Goal: Task Accomplishment & Management: Manage account settings

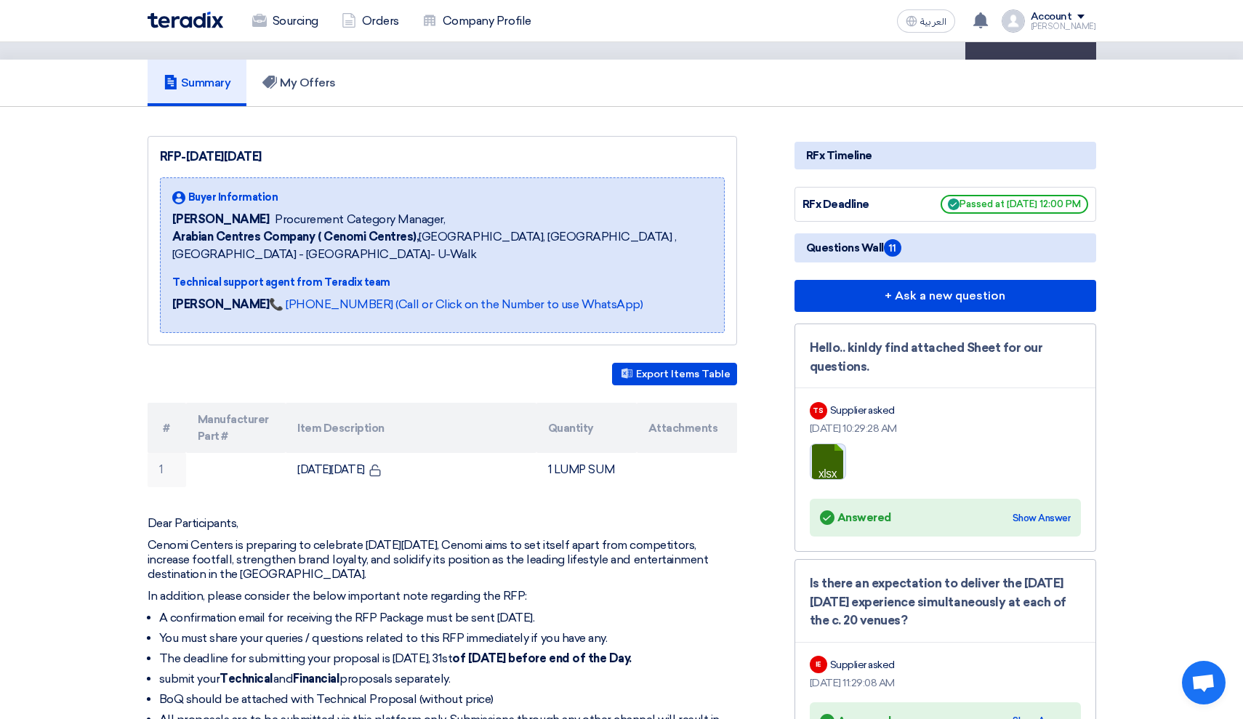
click at [820, 463] on link at bounding box center [869, 487] width 116 height 87
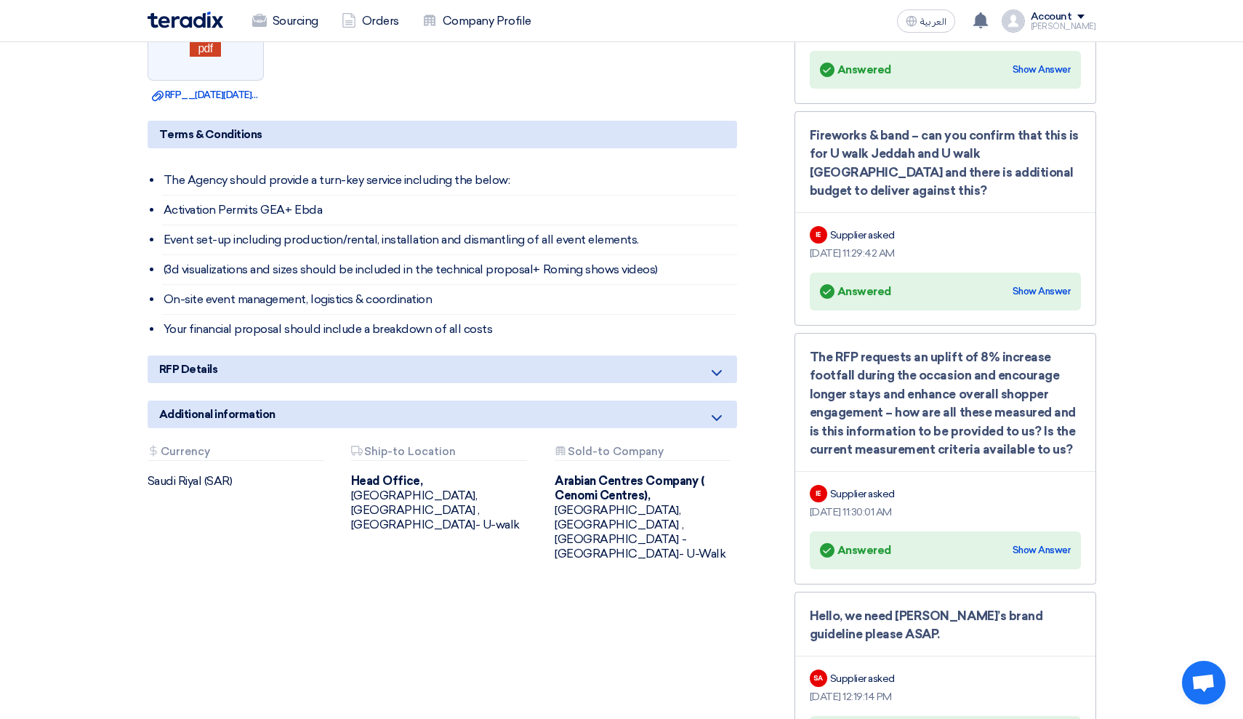
scroll to position [959, 0]
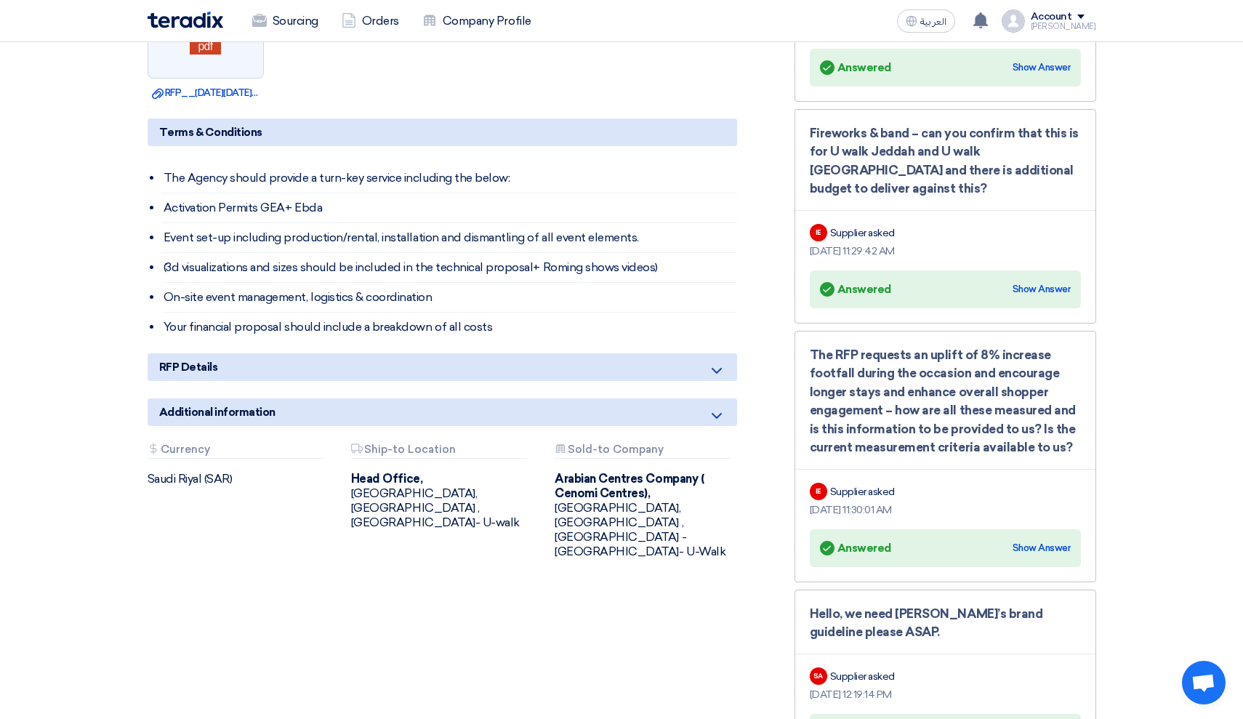
click at [579, 366] on div "RFP Details" at bounding box center [443, 367] width 590 height 28
click at [717, 366] on icon at bounding box center [716, 370] width 17 height 17
click at [725, 369] on icon at bounding box center [716, 370] width 17 height 17
click at [1049, 529] on div "Answered Answered Show Answer" at bounding box center [945, 548] width 271 height 38
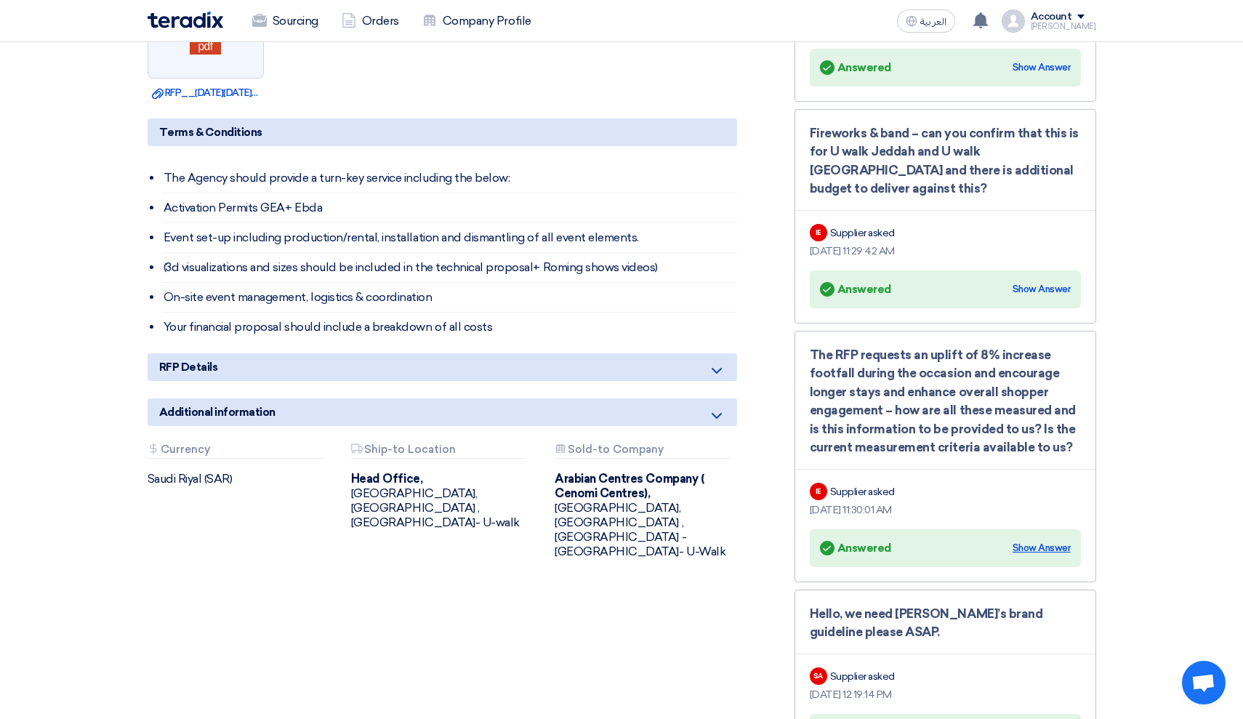
click at [1048, 541] on div "Show Answer" at bounding box center [1042, 548] width 58 height 15
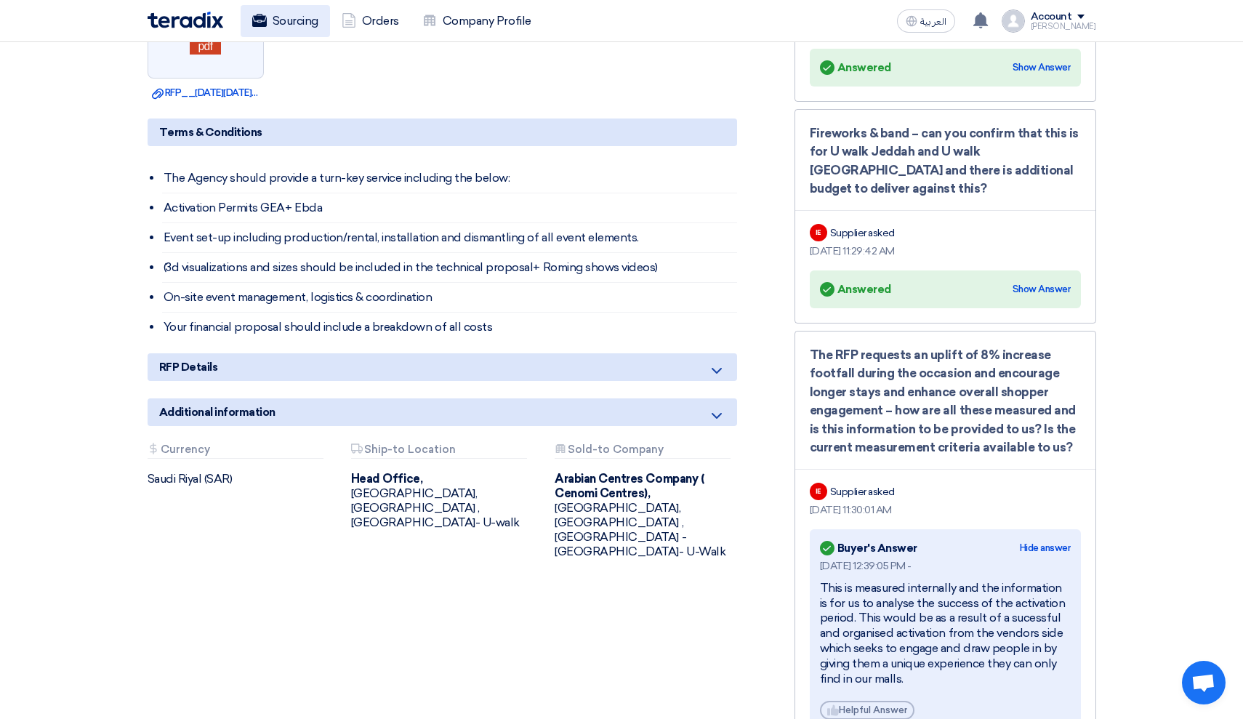
click at [299, 23] on link "Sourcing" at bounding box center [285, 21] width 89 height 32
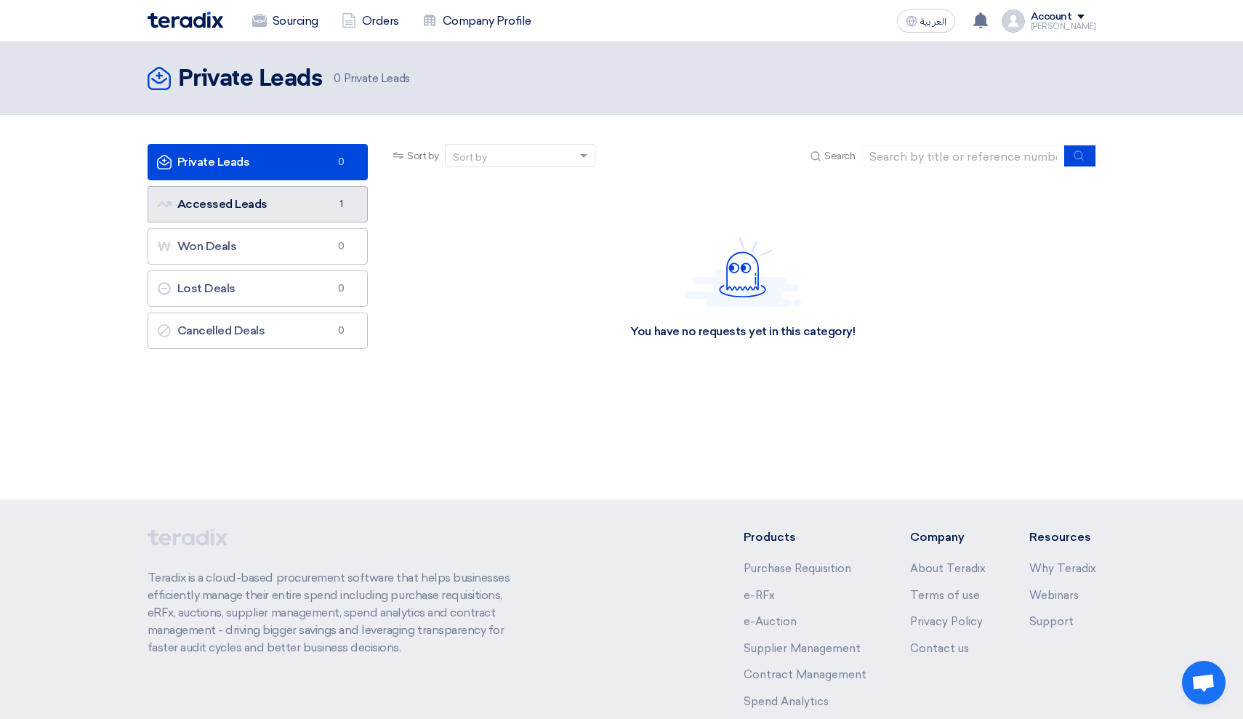
click at [324, 201] on link "Accessed Leads Accessed Leads 1" at bounding box center [258, 204] width 221 height 36
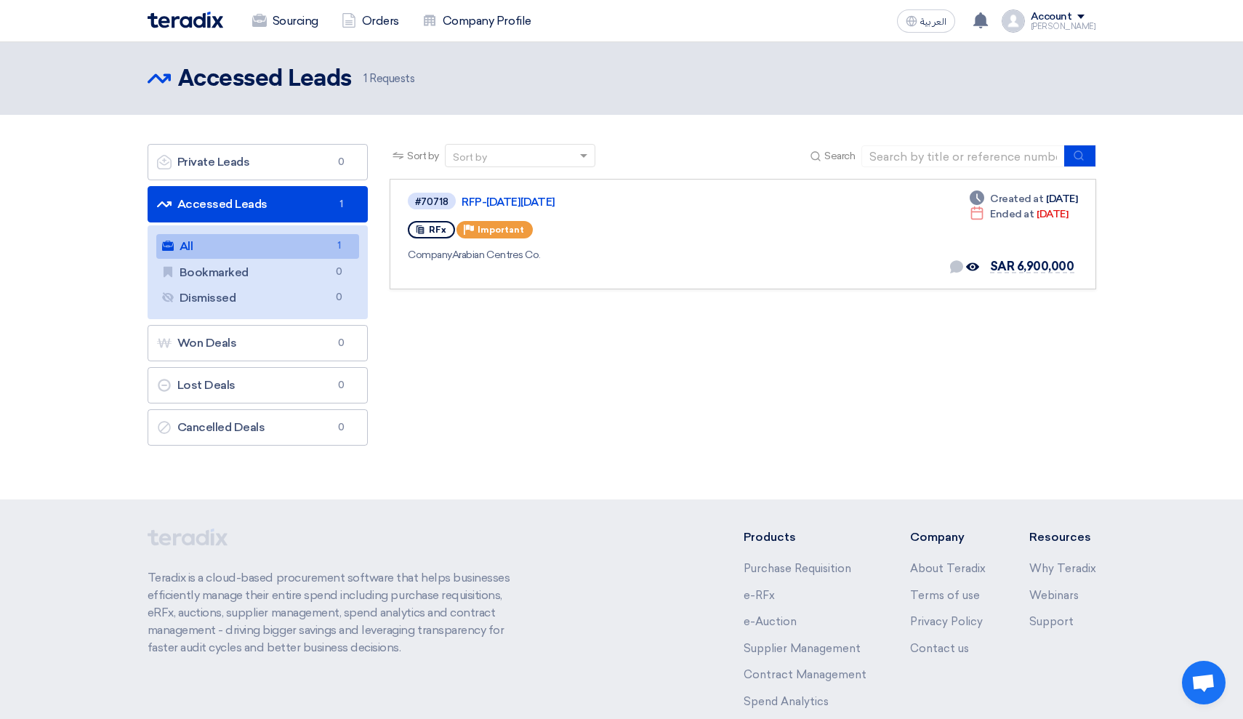
click at [1069, 18] on div "Account" at bounding box center [1051, 17] width 41 height 12
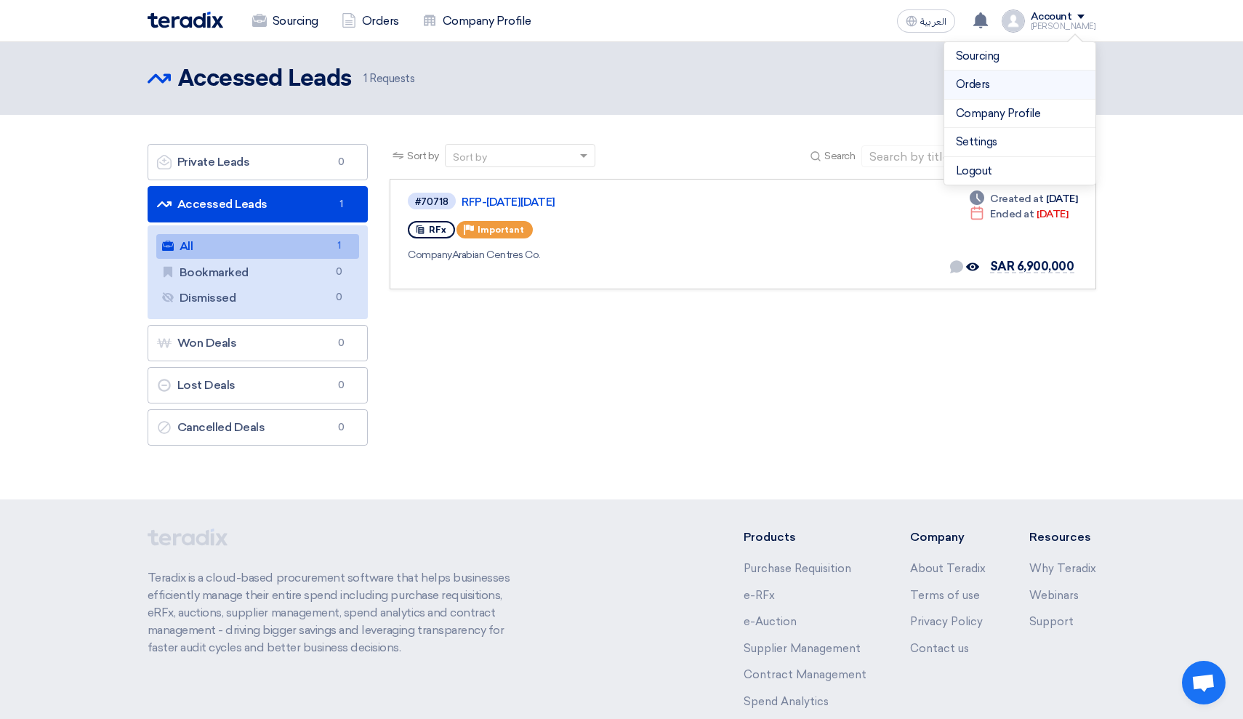
click at [968, 81] on link "Orders" at bounding box center [1020, 84] width 128 height 17
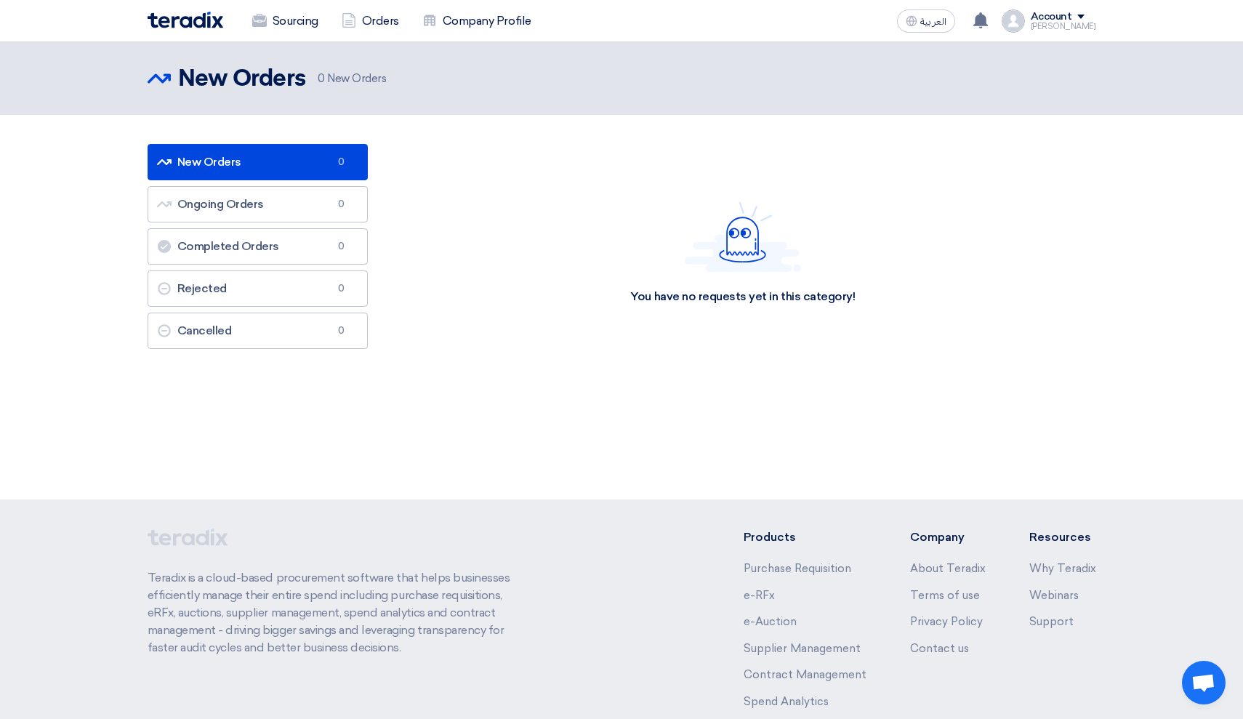
click at [1083, 15] on div "Account" at bounding box center [1063, 17] width 65 height 12
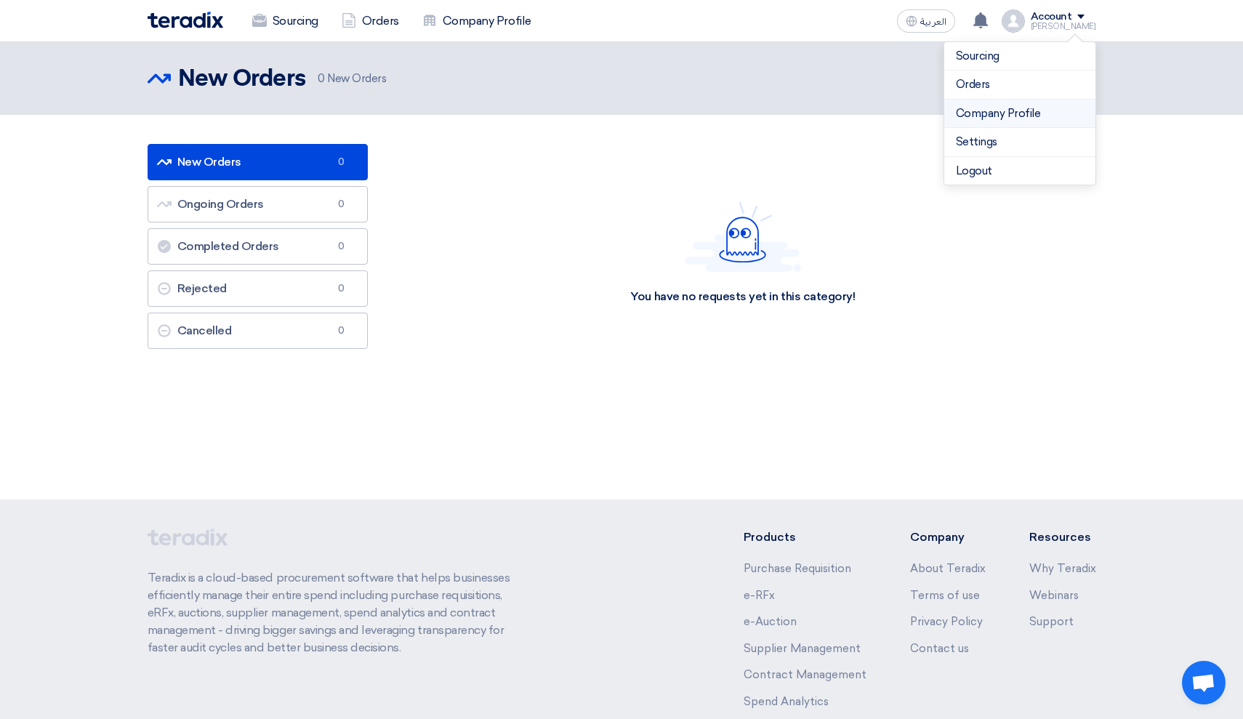
click at [1012, 112] on link "Company Profile" at bounding box center [1020, 113] width 128 height 17
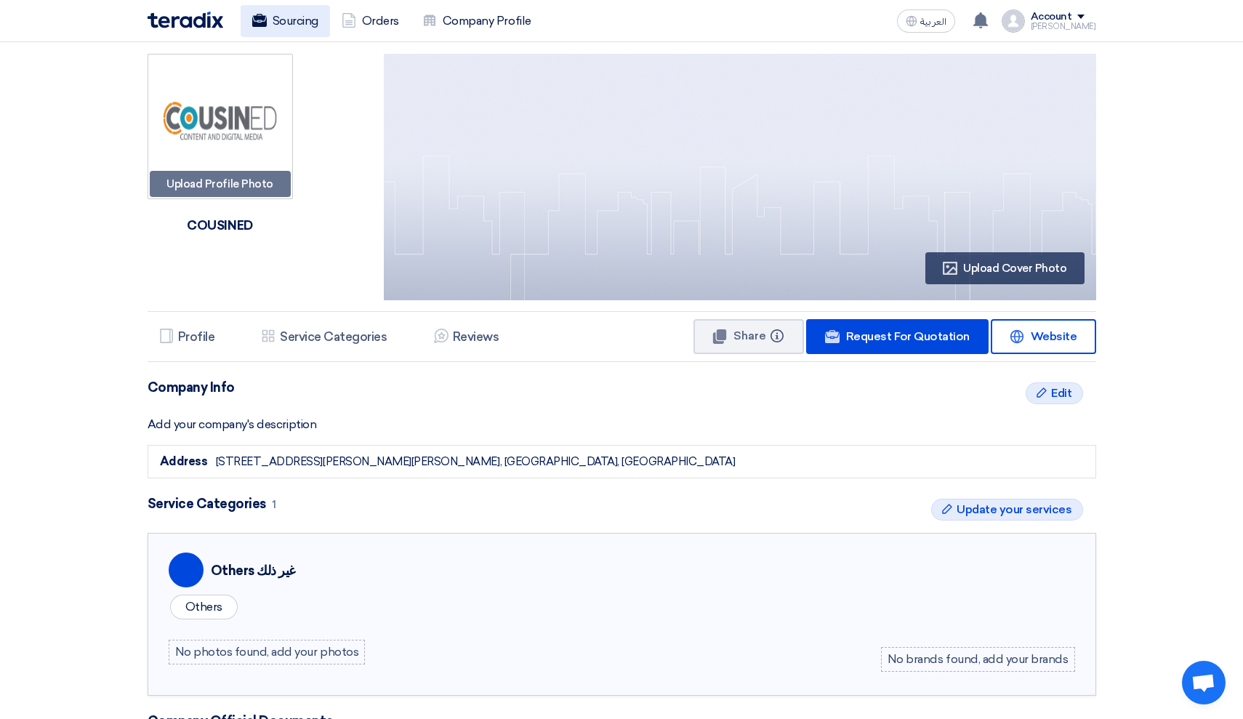
click at [282, 12] on link "Sourcing" at bounding box center [285, 21] width 89 height 32
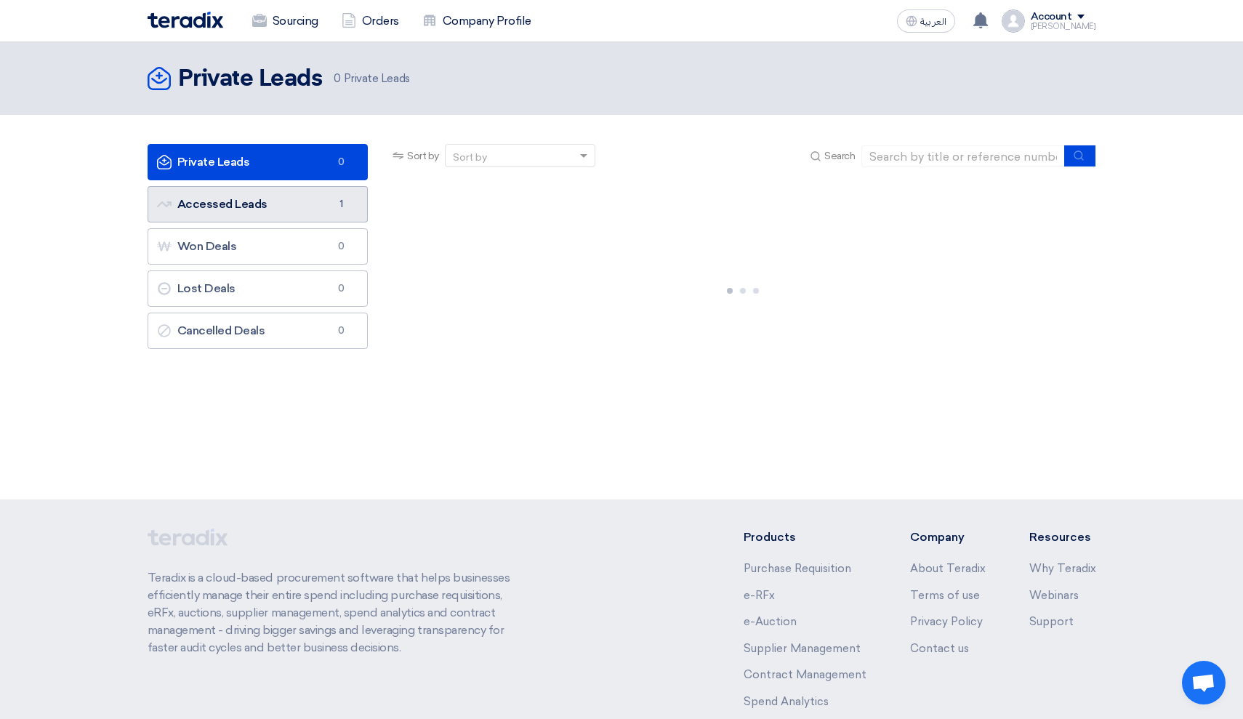
click at [289, 200] on link "Accessed Leads Accessed Leads 1" at bounding box center [258, 204] width 221 height 36
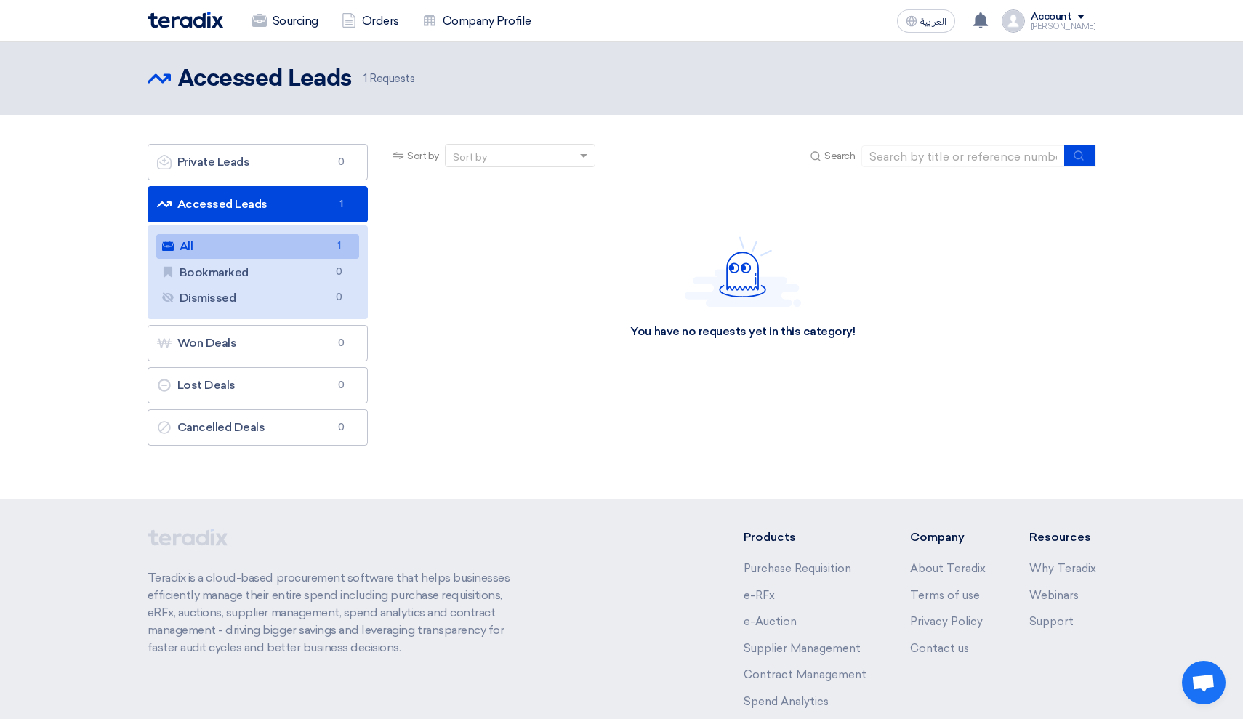
click at [260, 240] on link "All All 1" at bounding box center [258, 246] width 204 height 25
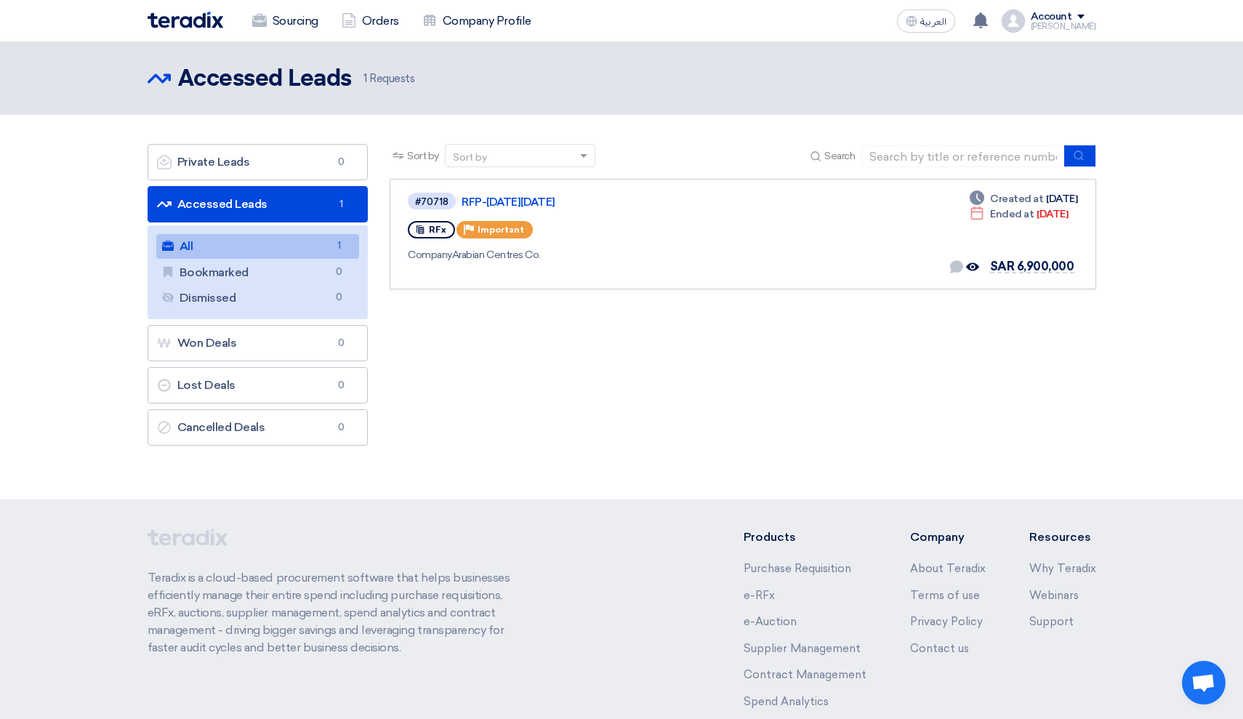
scroll to position [107, 0]
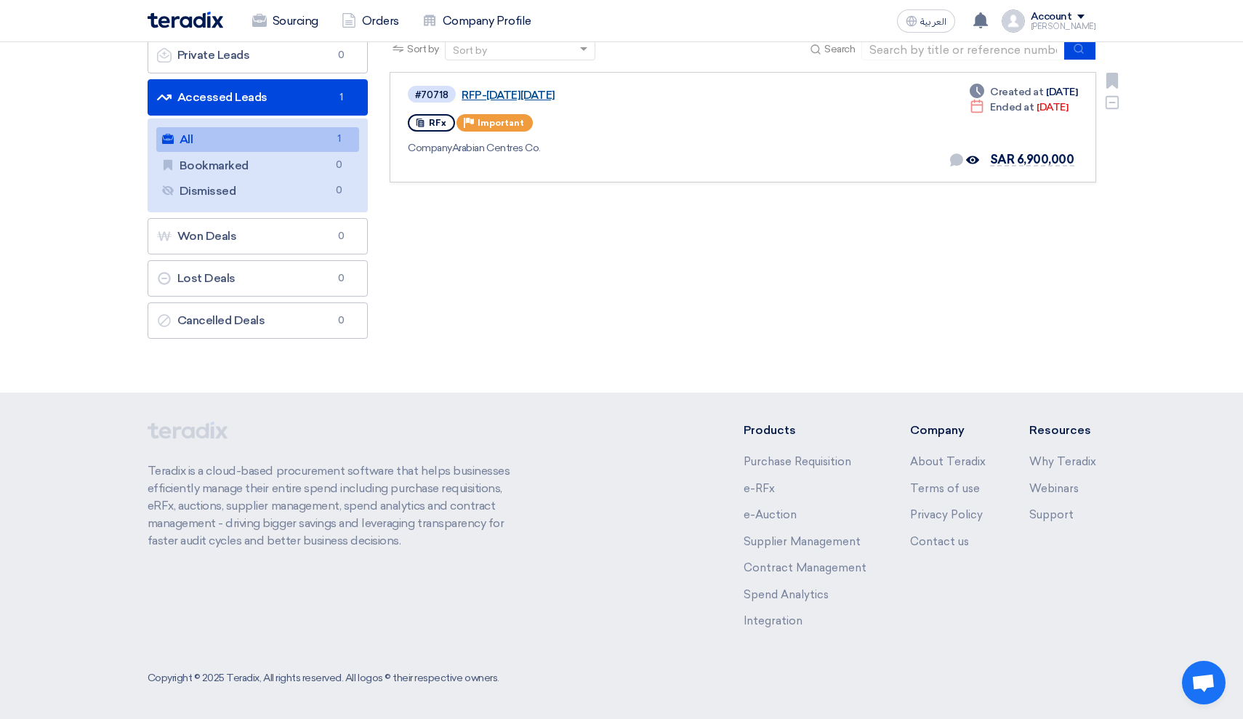
click at [537, 93] on link "RFP-[DATE][DATE]" at bounding box center [644, 95] width 364 height 13
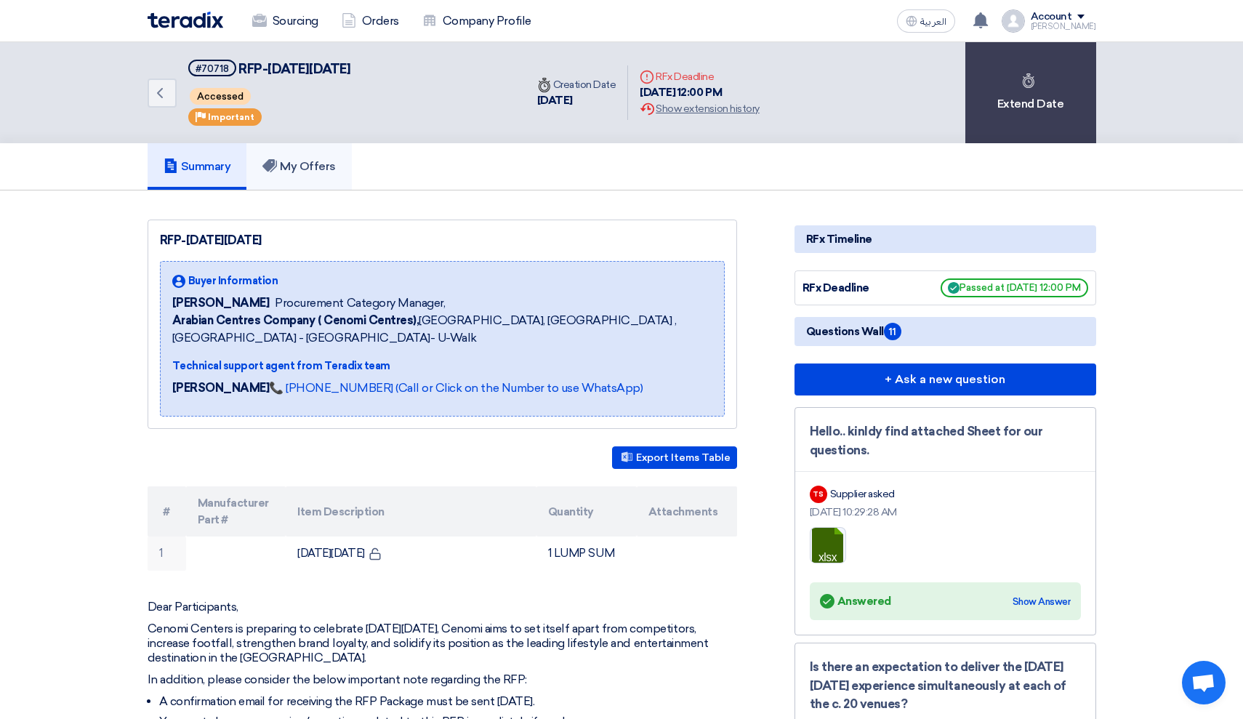
click at [284, 173] on h5 "My Offers" at bounding box center [298, 166] width 73 height 15
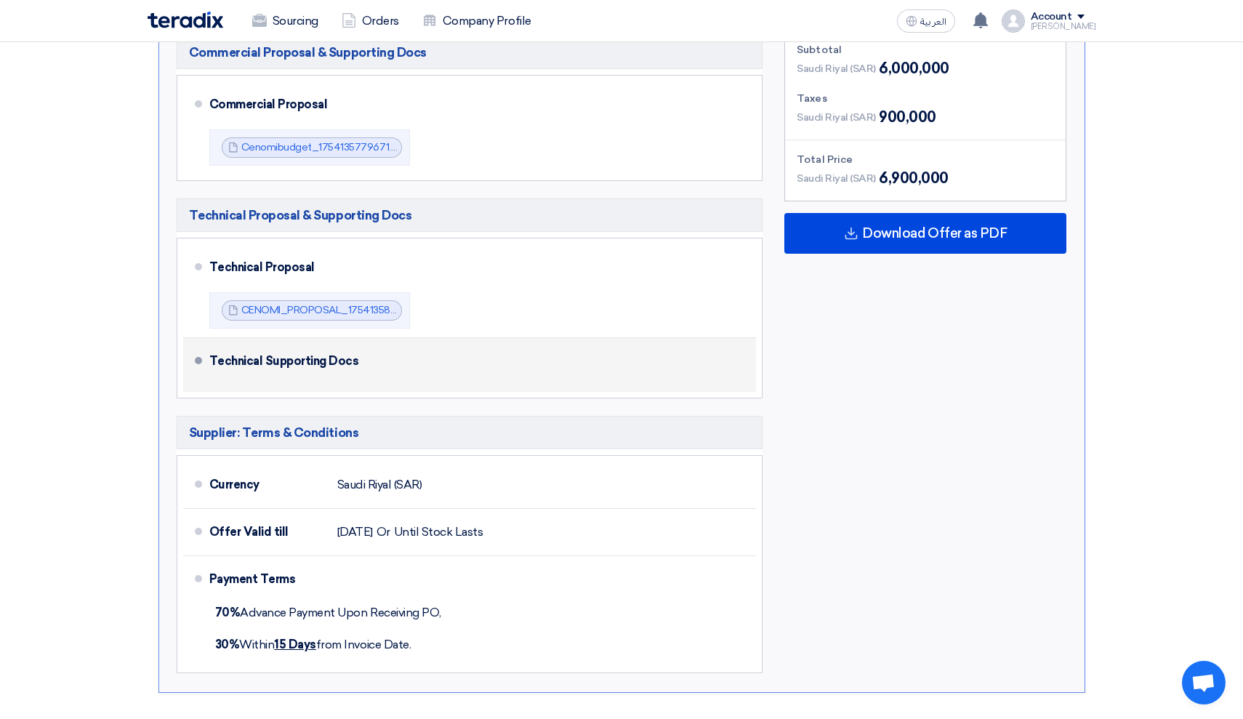
scroll to position [496, 0]
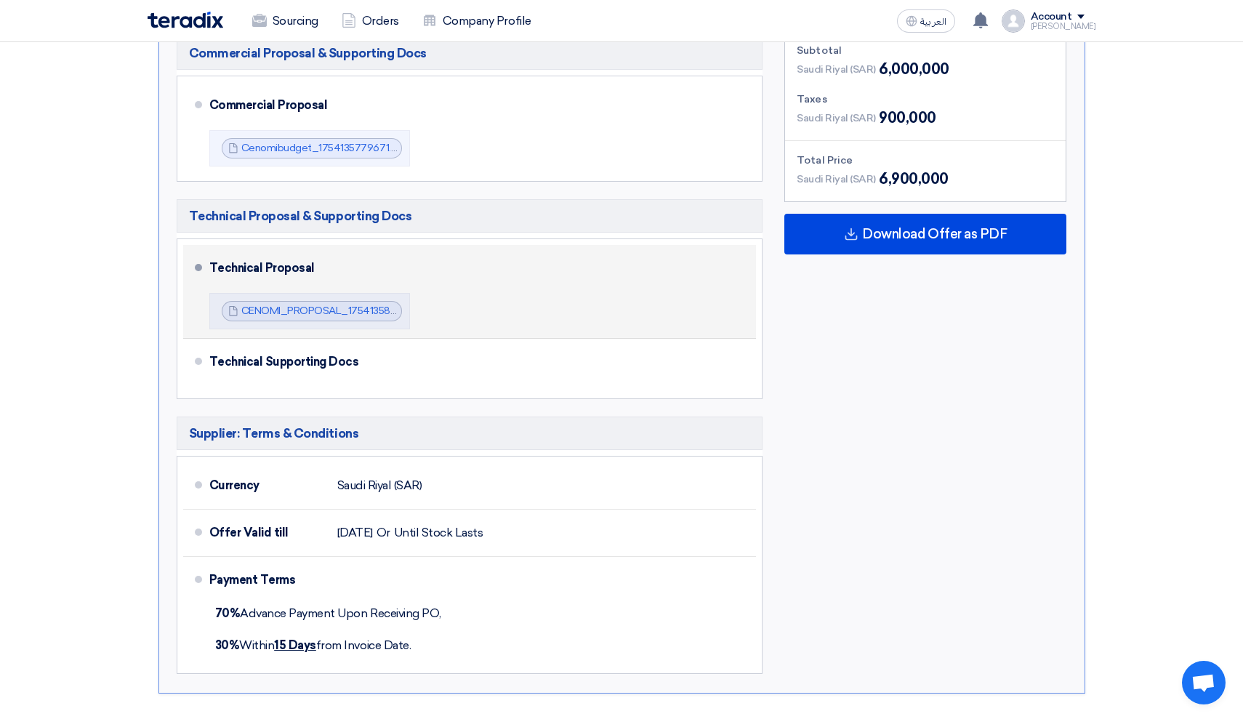
click at [369, 259] on div "Technical Proposal" at bounding box center [474, 268] width 530 height 35
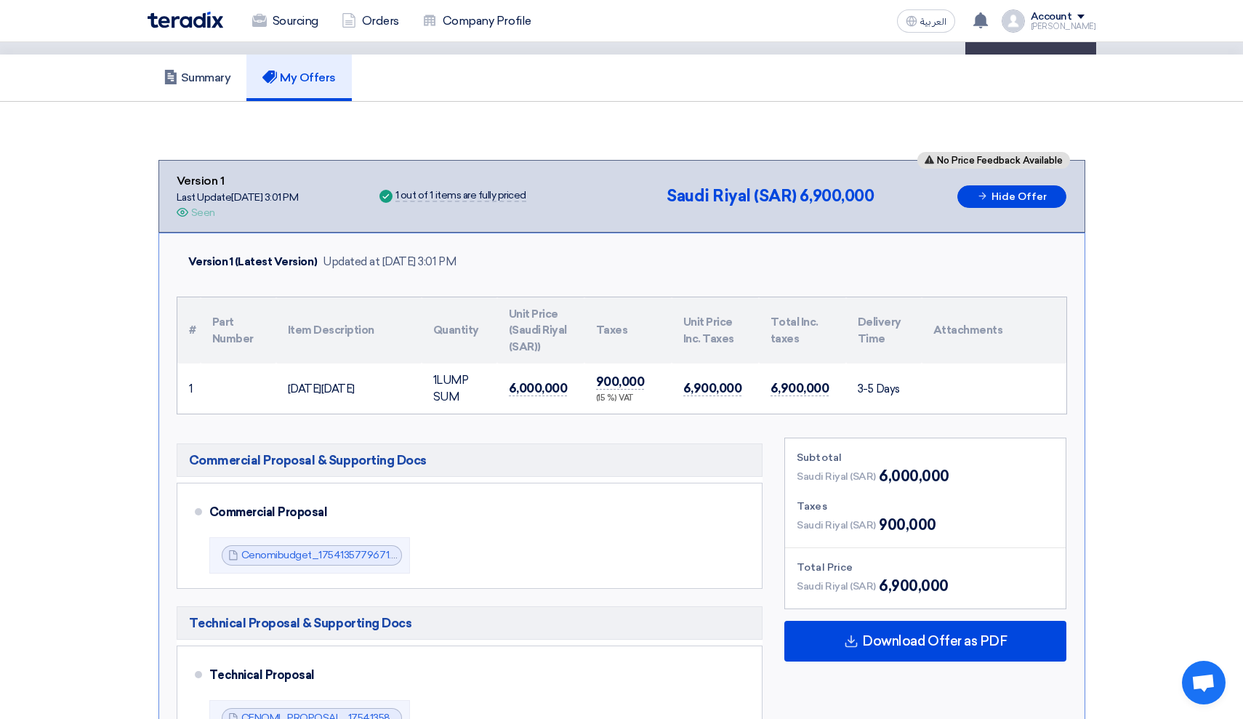
scroll to position [83, 0]
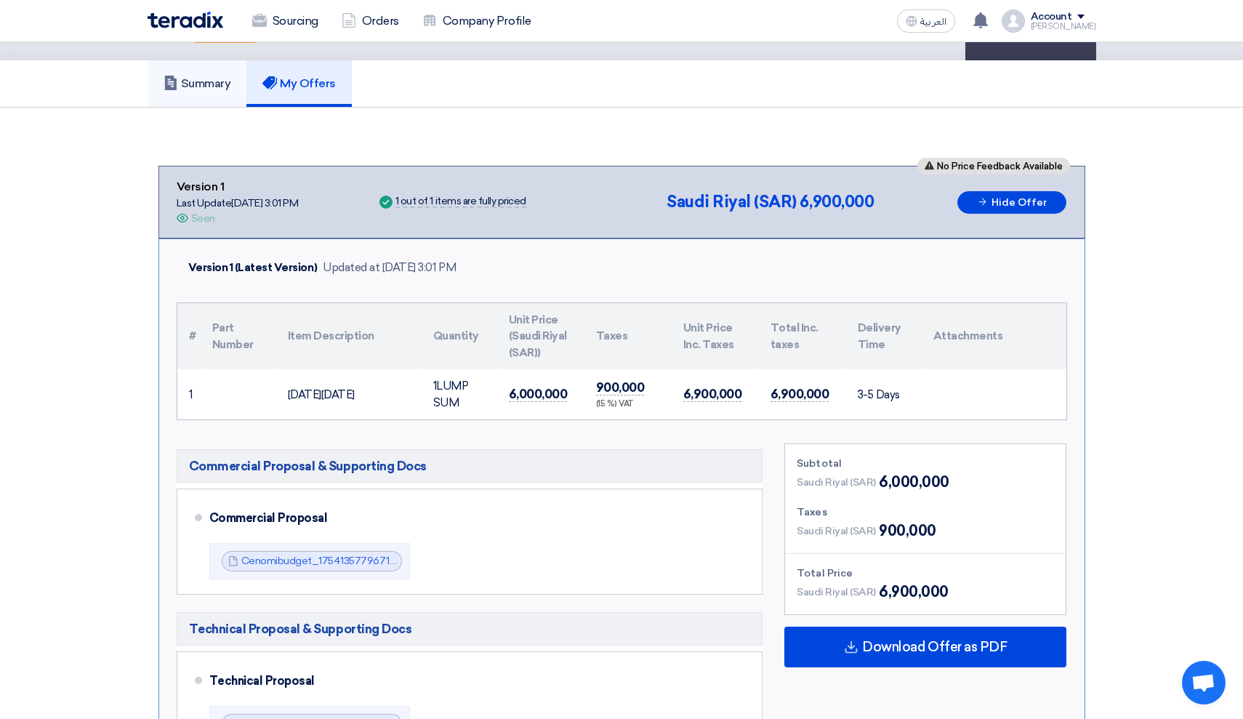
click at [221, 93] on link "Summary" at bounding box center [198, 83] width 100 height 47
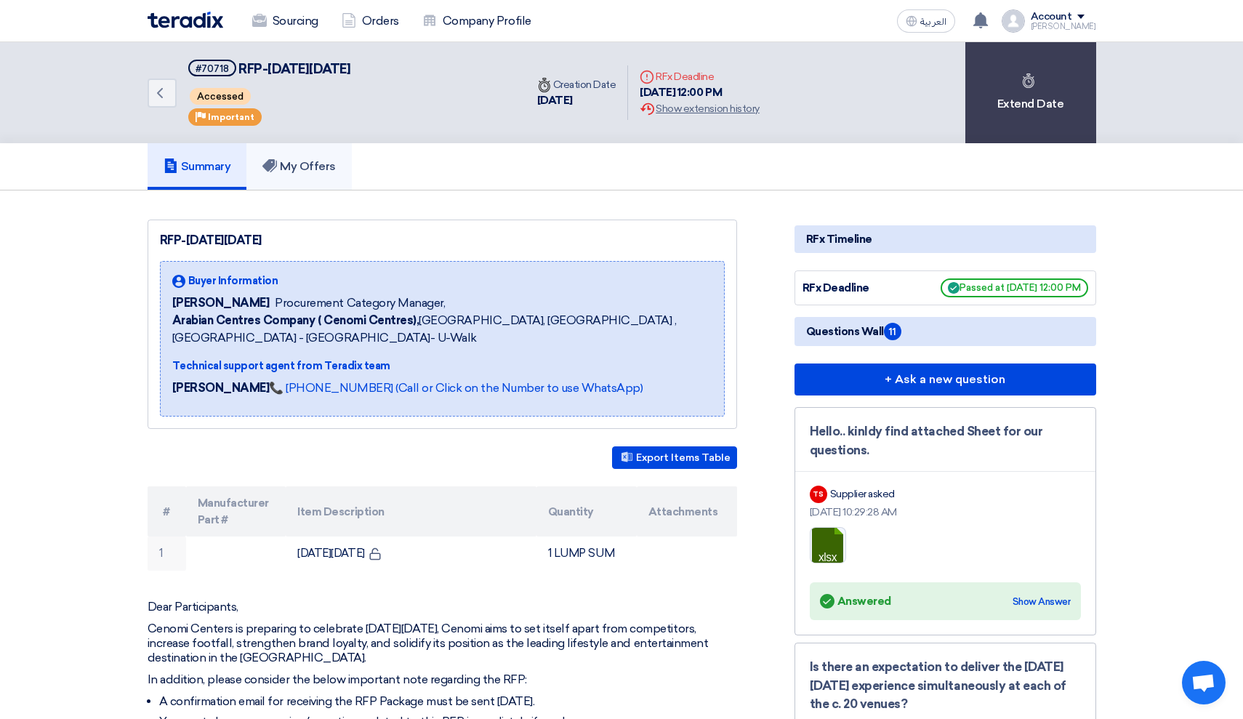
click at [318, 166] on h5 "My Offers" at bounding box center [298, 166] width 73 height 15
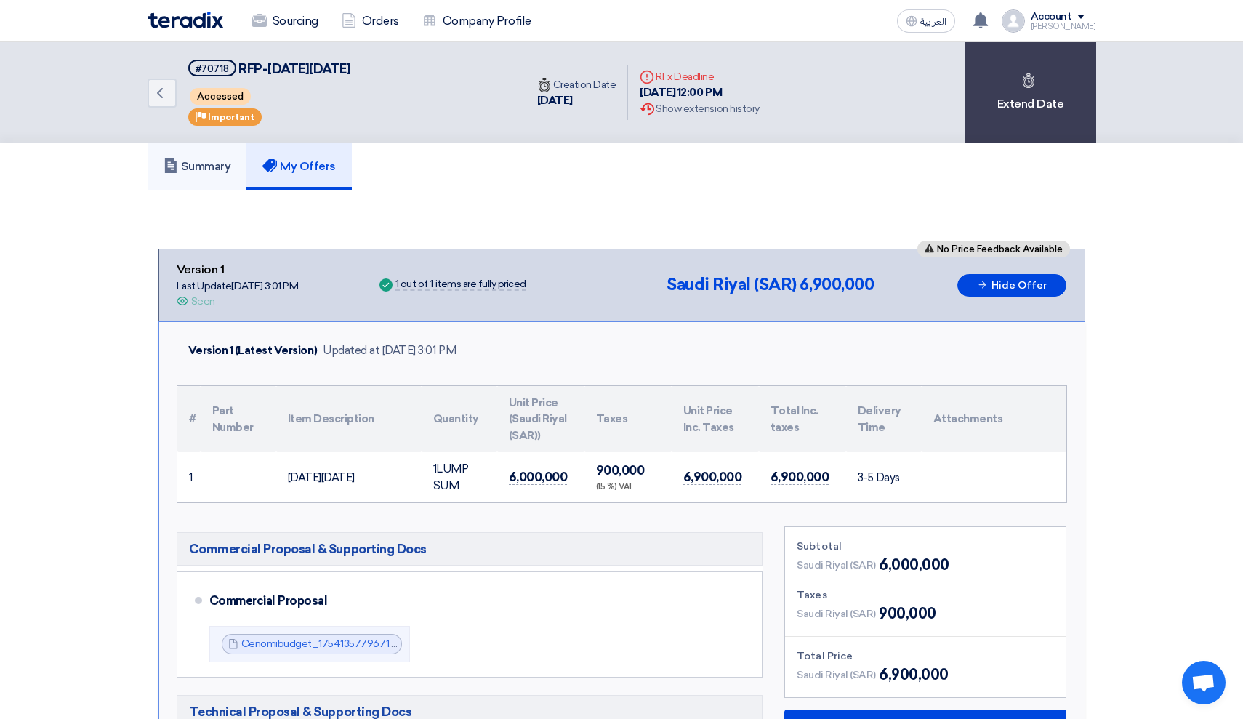
click at [186, 186] on link "Summary" at bounding box center [198, 166] width 100 height 47
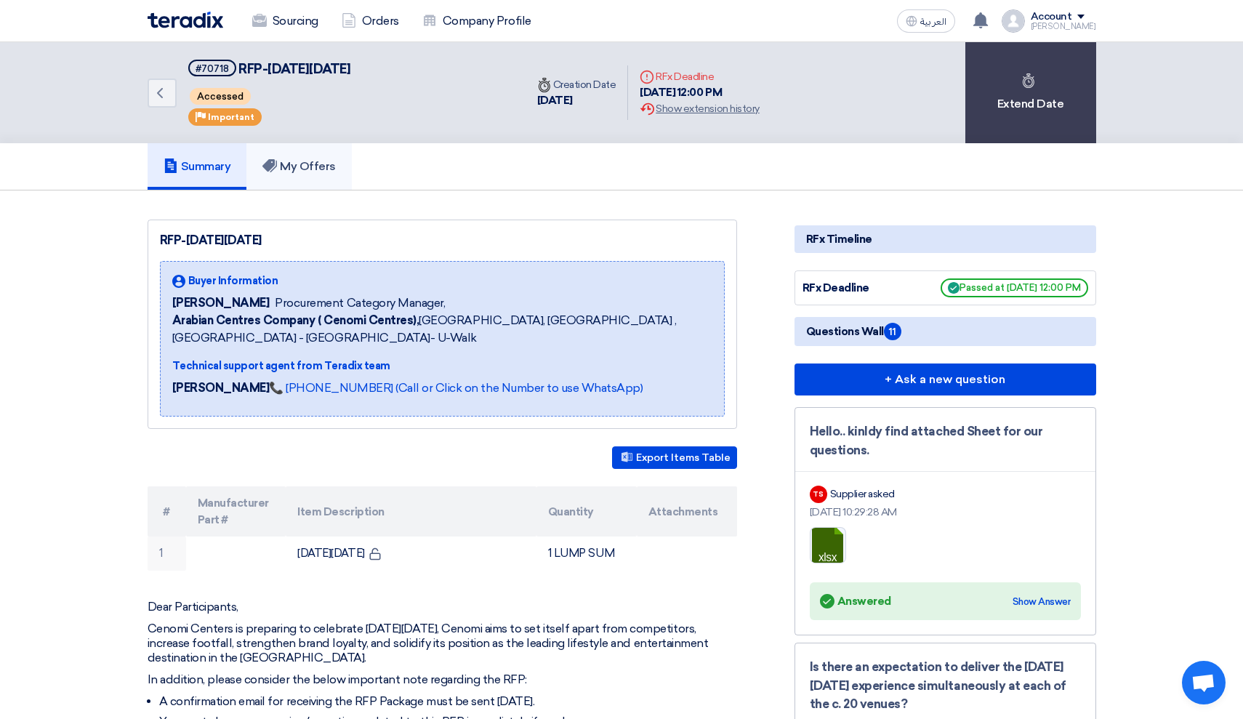
click at [277, 168] on icon at bounding box center [269, 165] width 15 height 15
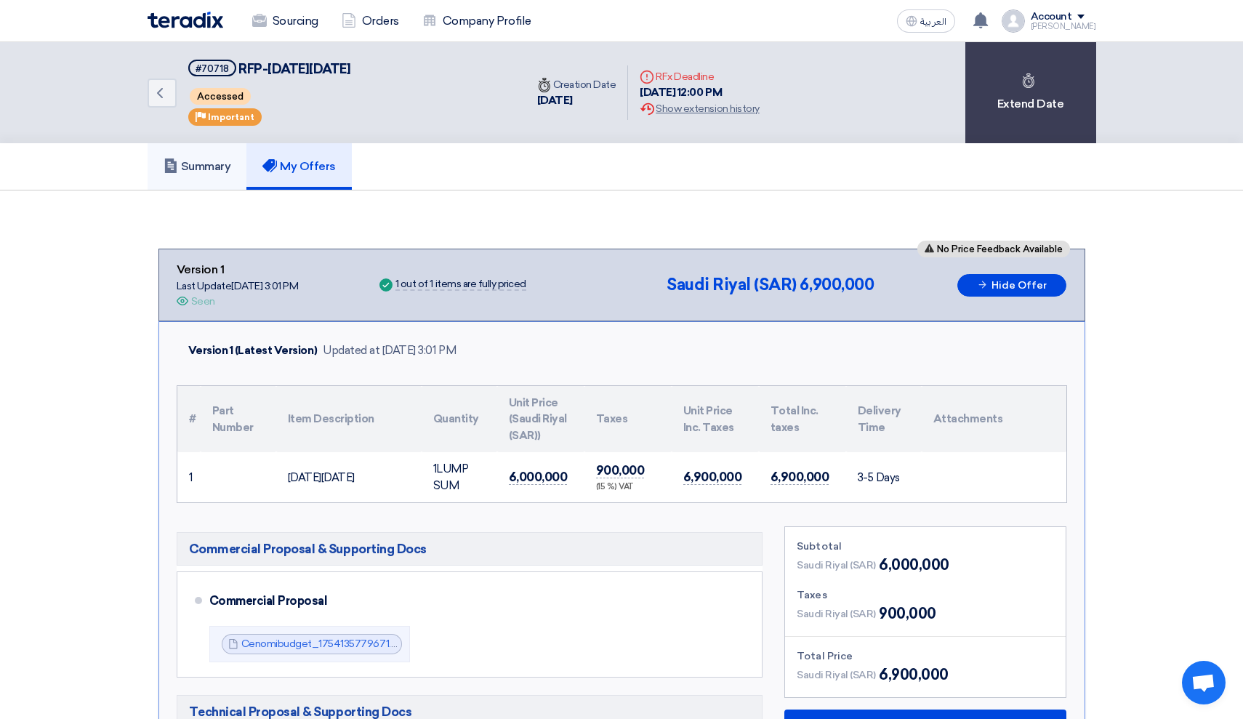
click at [230, 164] on h5 "Summary" at bounding box center [198, 166] width 68 height 15
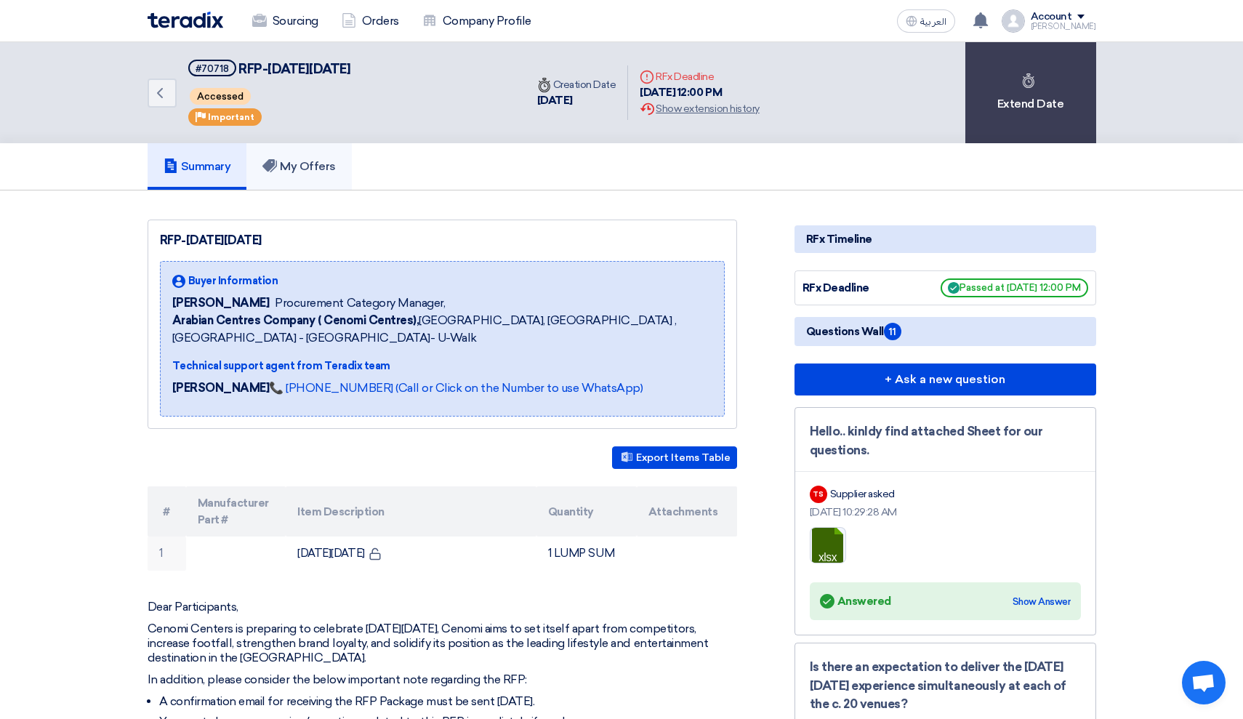
click at [277, 165] on use at bounding box center [269, 165] width 15 height 13
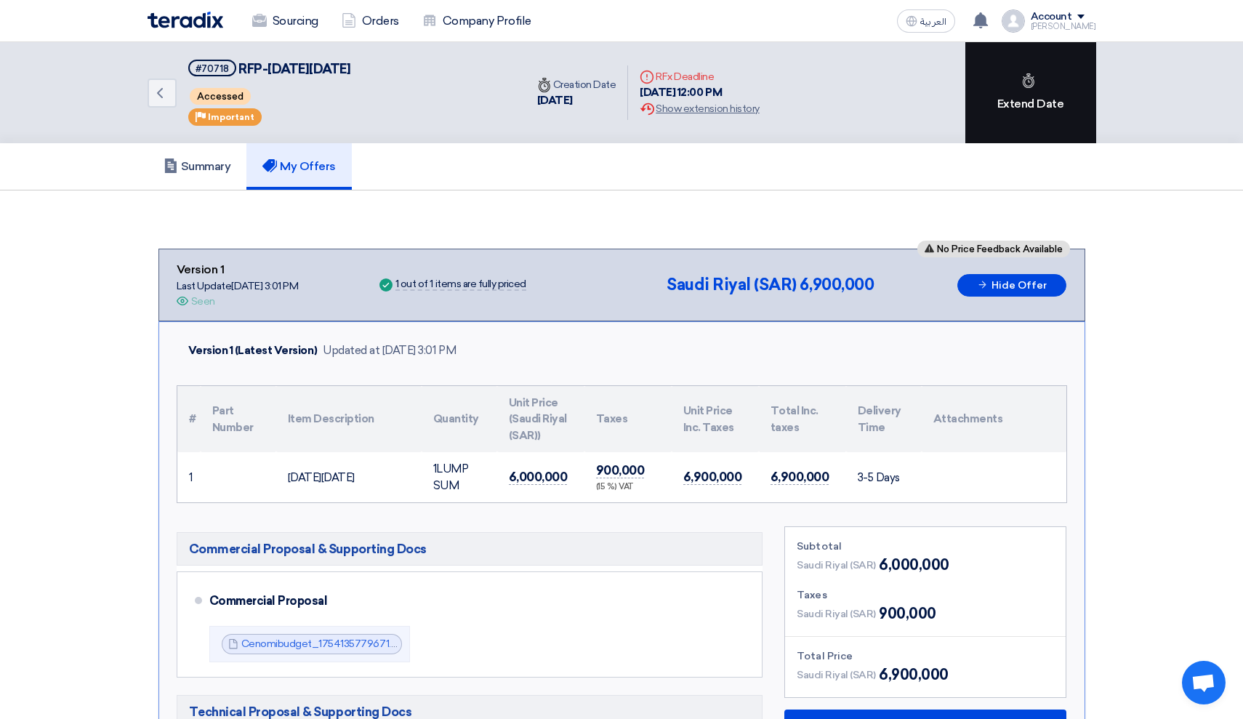
click at [1033, 87] on icon at bounding box center [1028, 80] width 15 height 15
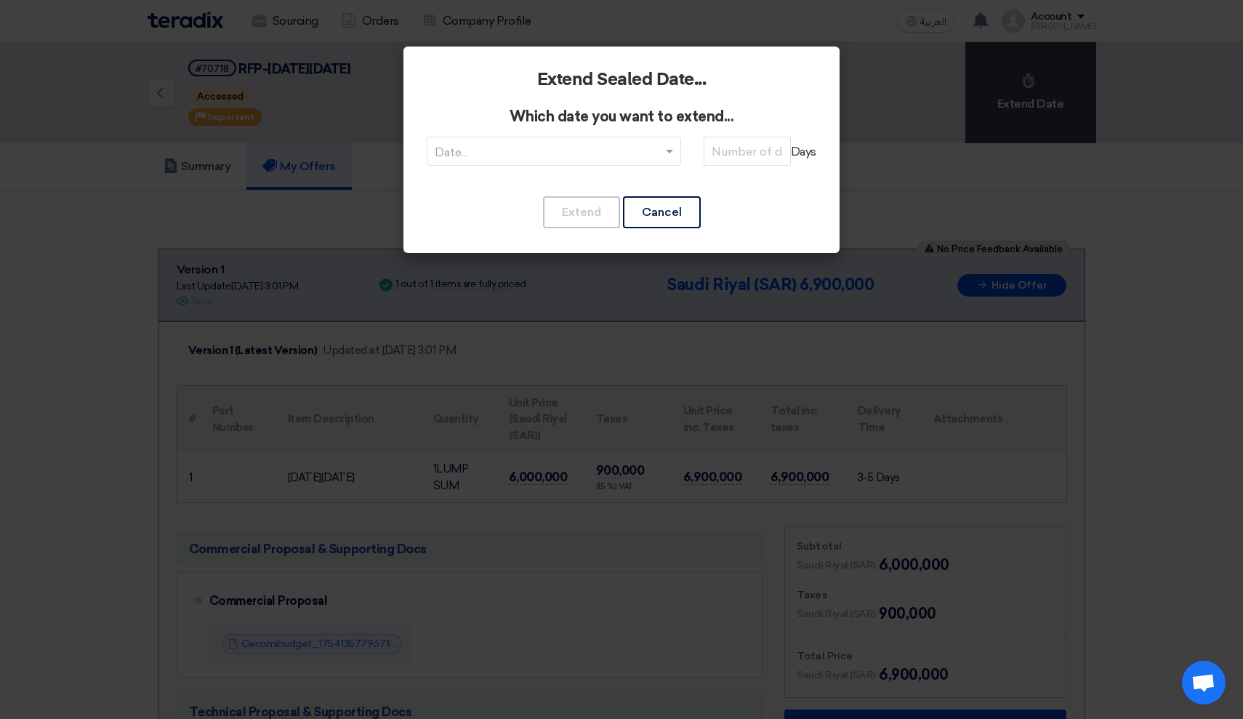
click at [643, 149] on input "text" at bounding box center [547, 153] width 224 height 24
click at [653, 201] on button "Cancel" at bounding box center [662, 212] width 78 height 32
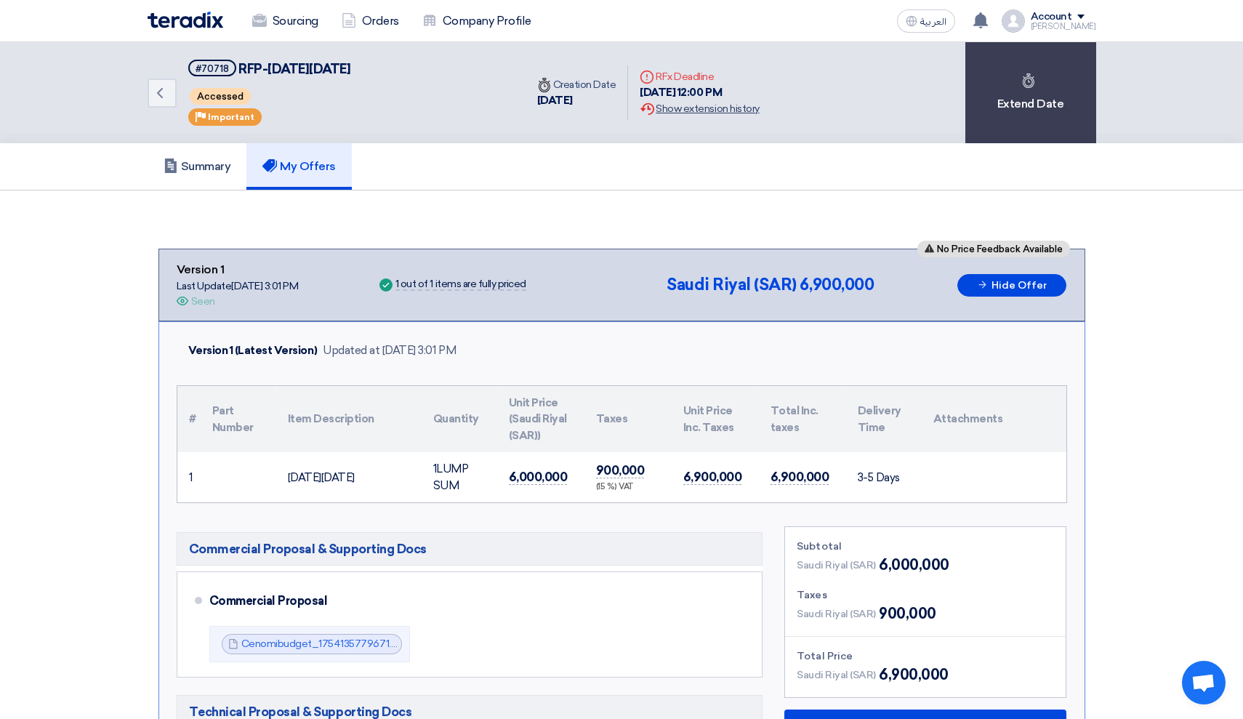
click at [720, 105] on div "Extension History Show extension history" at bounding box center [699, 108] width 119 height 15
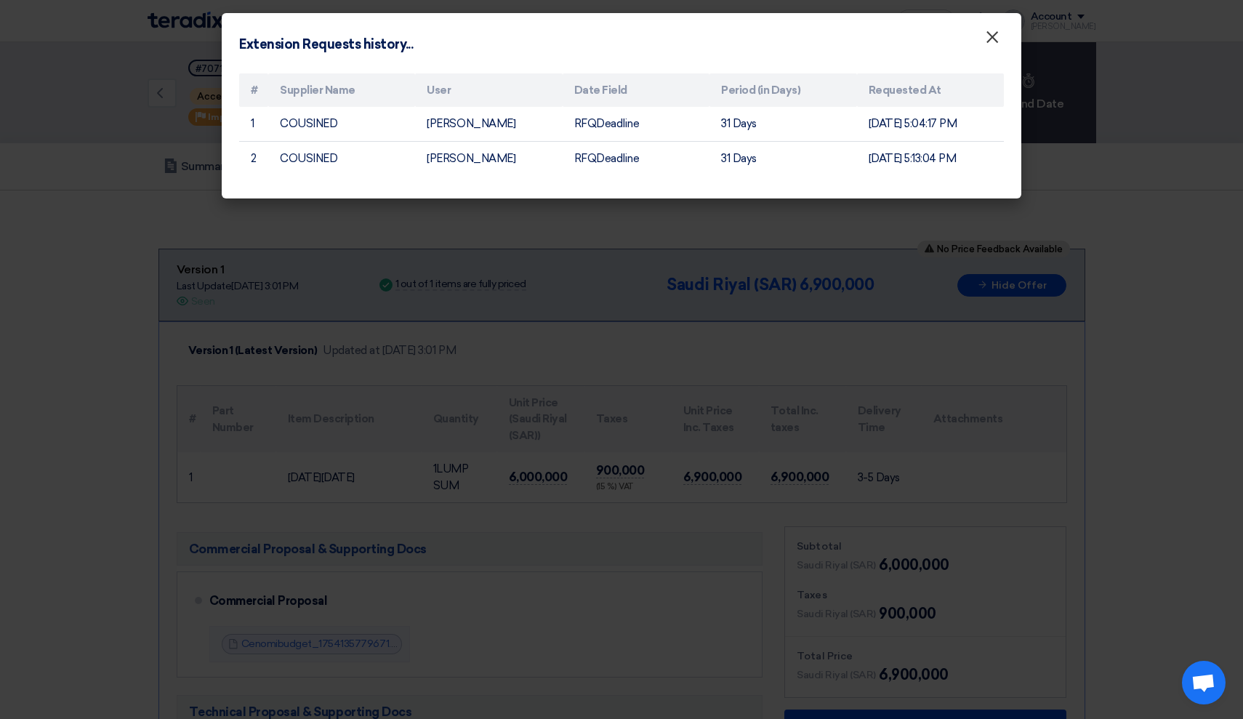
click at [990, 40] on span "×" at bounding box center [992, 40] width 15 height 29
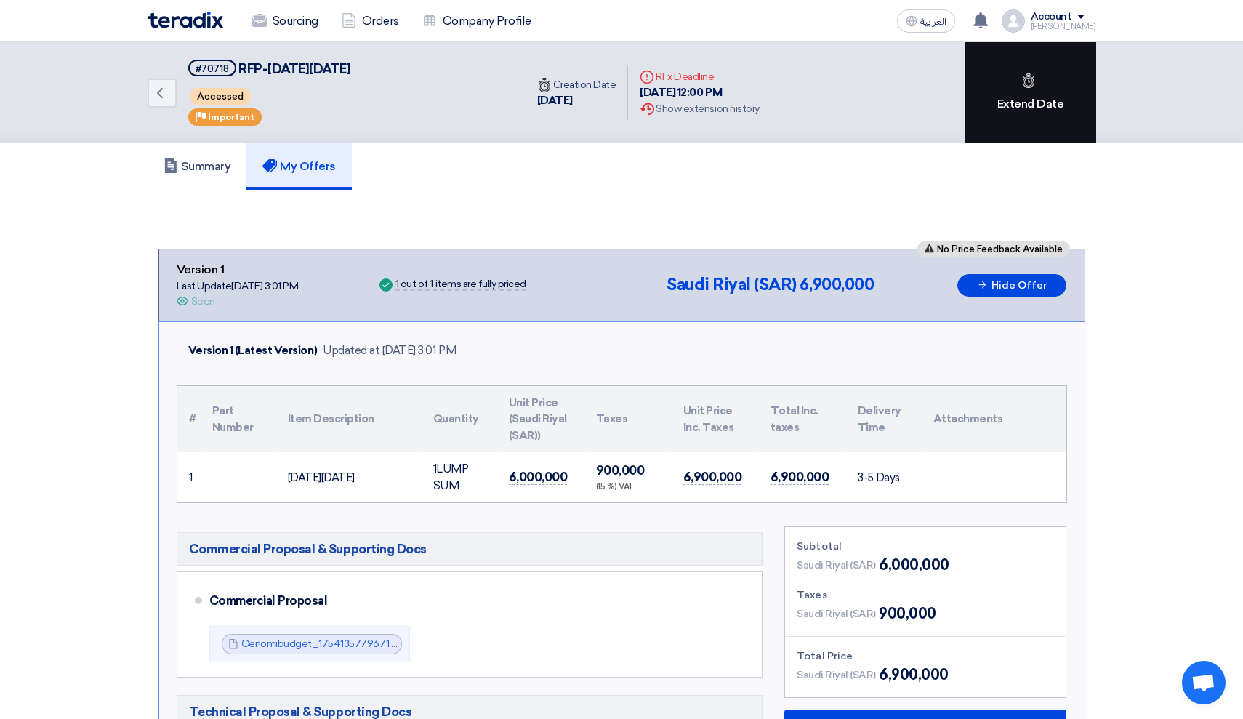
click at [1015, 63] on div "Extend Date" at bounding box center [1030, 92] width 131 height 101
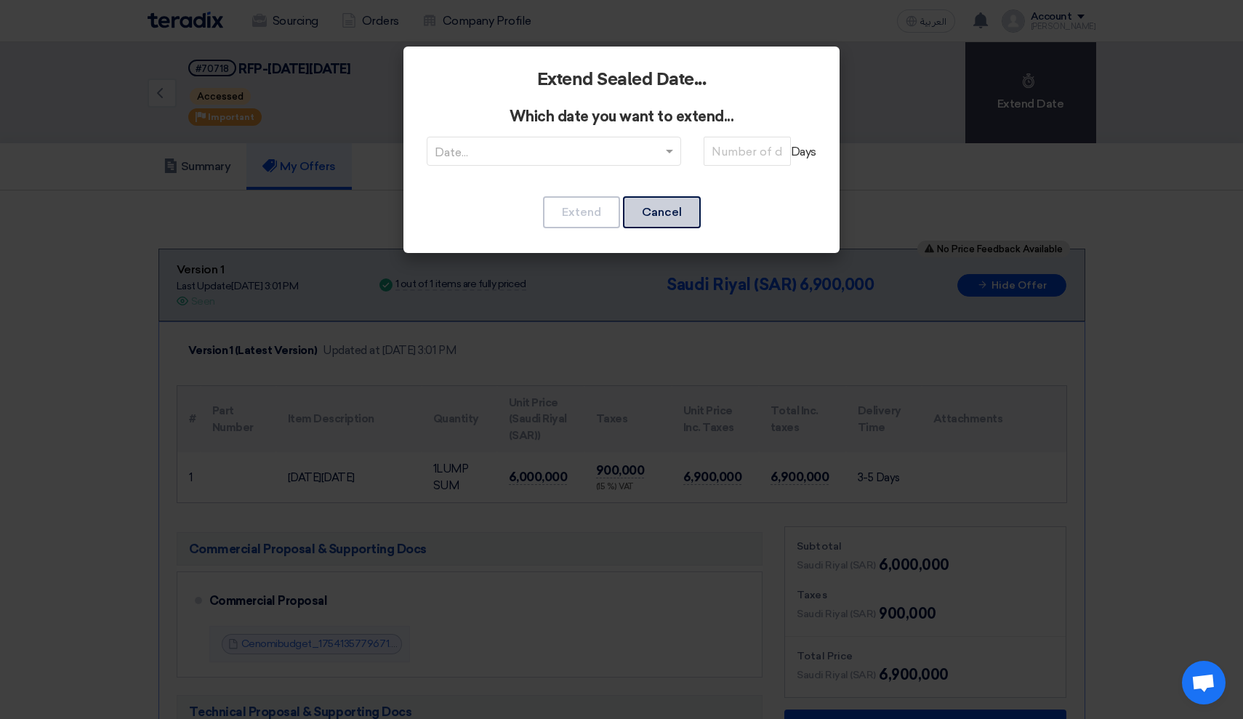
click at [674, 206] on button "Cancel" at bounding box center [662, 212] width 78 height 32
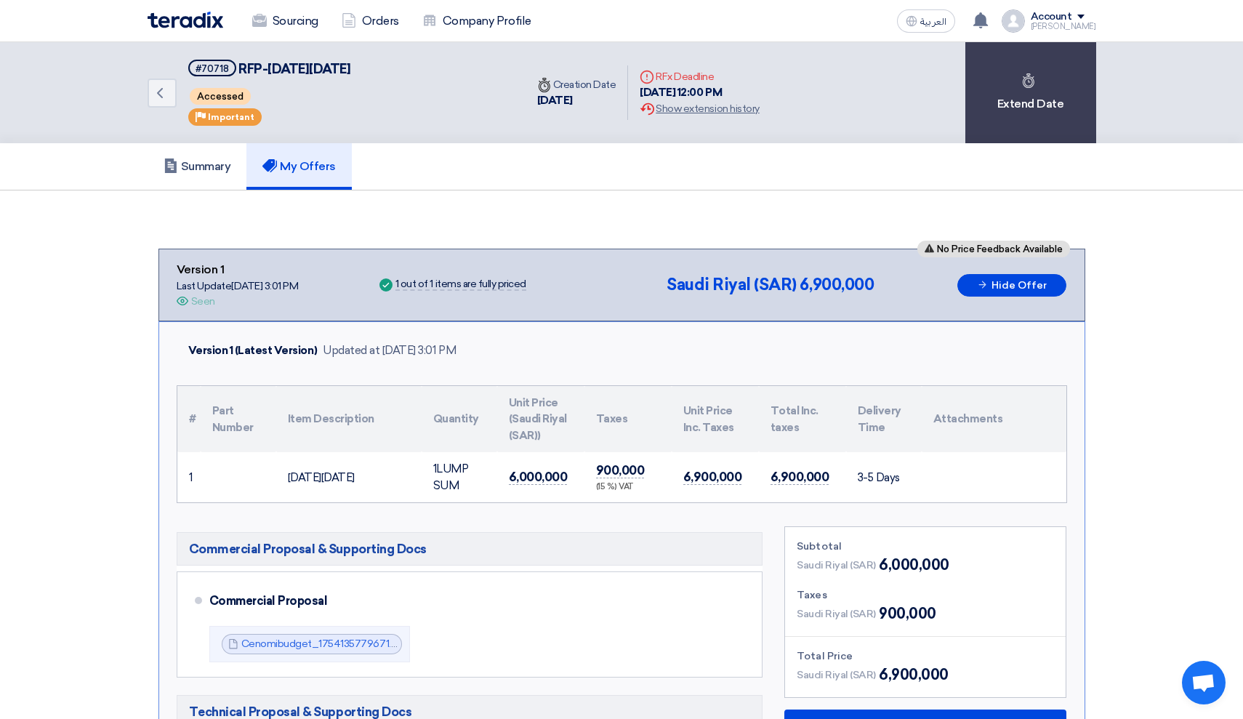
click at [721, 117] on div "Deadline RFx Deadline [DATE] 12:00 PM Extension History Show extension history" at bounding box center [699, 92] width 142 height 71
click at [721, 113] on div "Extension History Show extension history" at bounding box center [699, 108] width 119 height 15
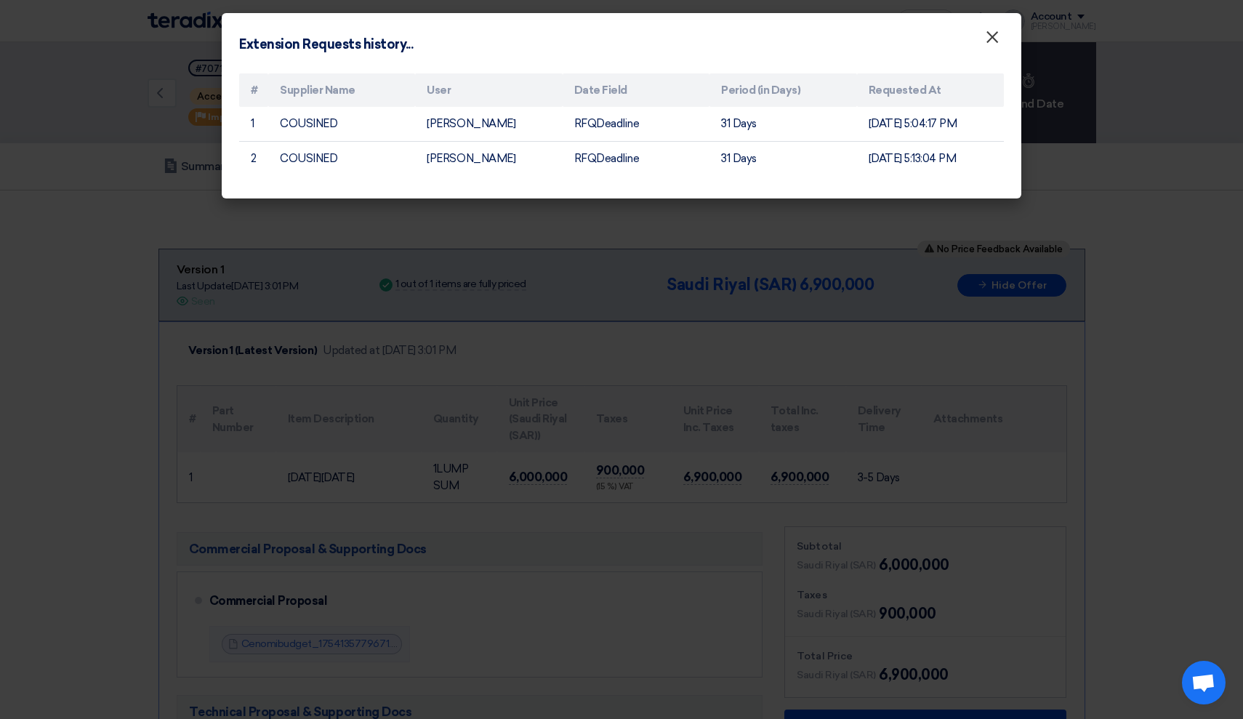
click at [995, 39] on span "×" at bounding box center [992, 40] width 15 height 29
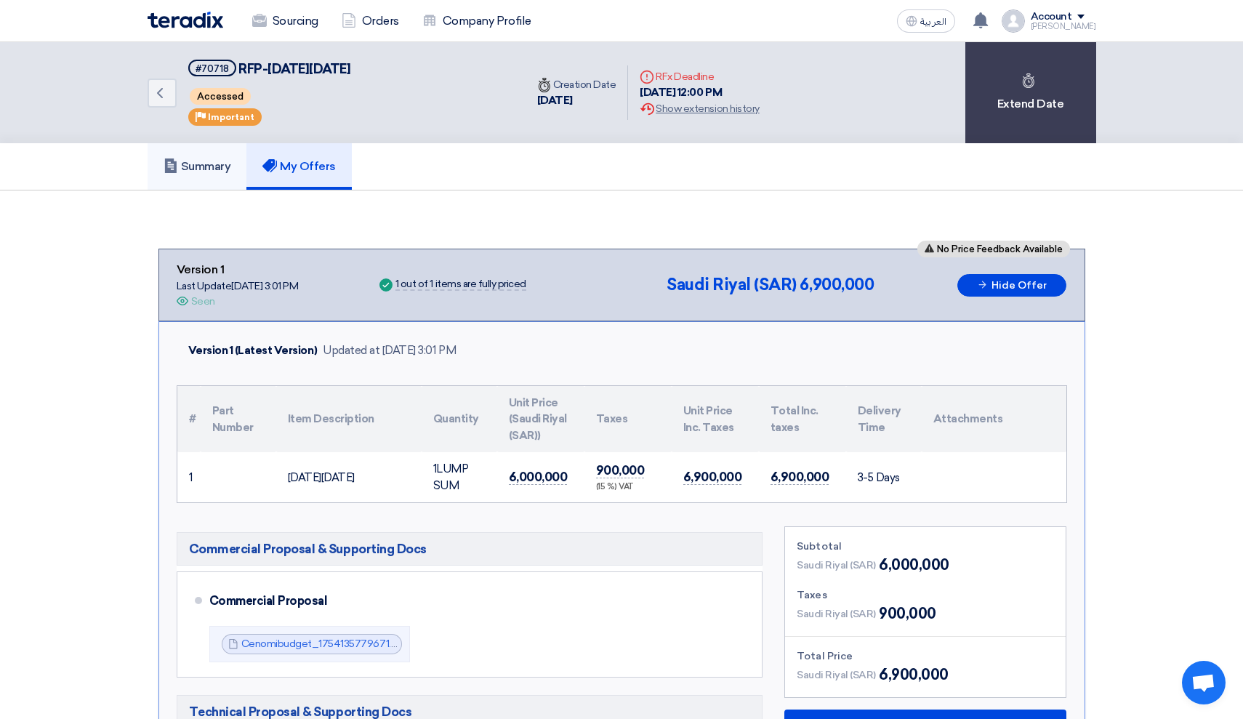
click at [220, 169] on h5 "Summary" at bounding box center [198, 166] width 68 height 15
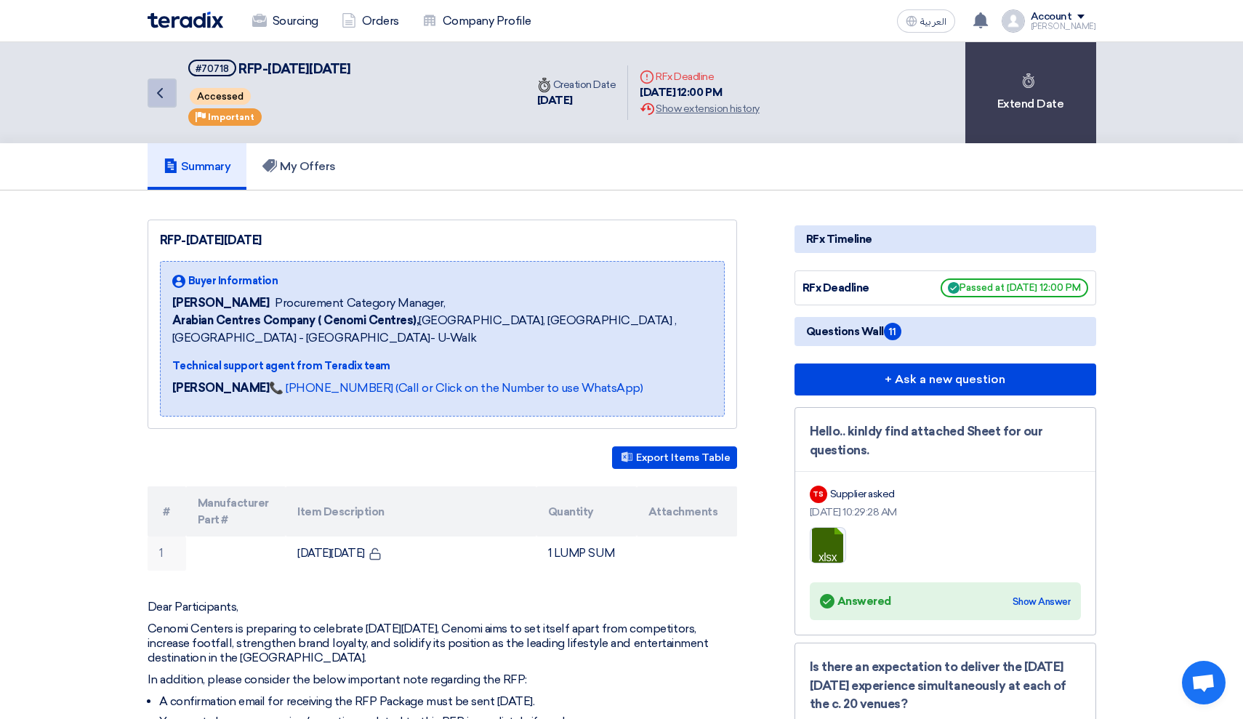
click at [161, 89] on use at bounding box center [160, 93] width 6 height 10
